Goal: Task Accomplishment & Management: Complete application form

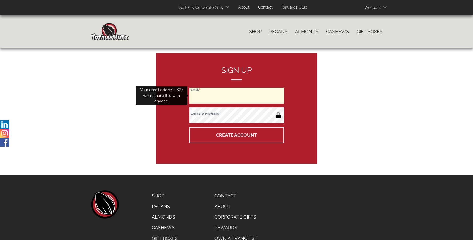
click at [236, 96] on input "Email" at bounding box center [236, 96] width 95 height 16
type input "[EMAIL_ADDRESS][DOMAIN_NAME]"
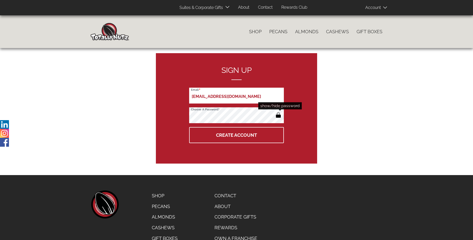
click at [278, 116] on button "button" at bounding box center [278, 116] width 8 height 8
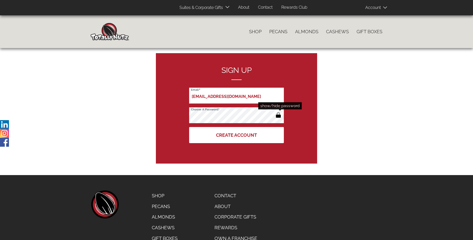
click at [236, 135] on button "Create Account" at bounding box center [236, 135] width 95 height 16
